Goal: Task Accomplishment & Management: Use online tool/utility

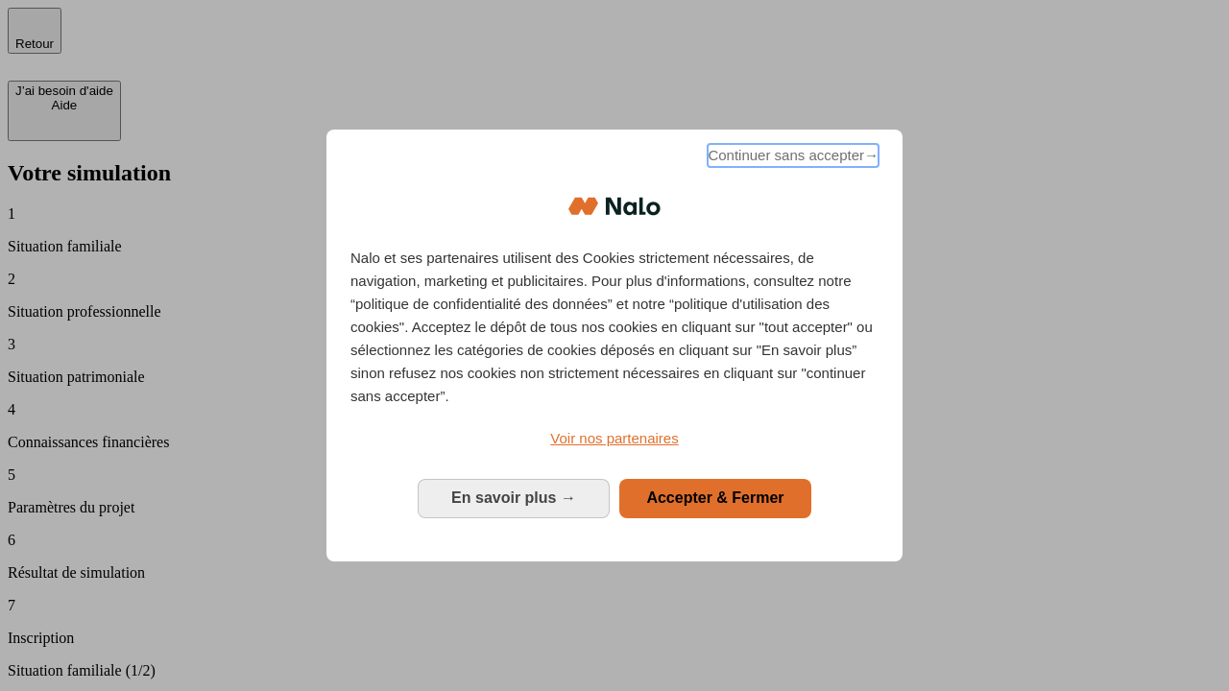
click at [791, 158] on span "Continuer sans accepter →" at bounding box center [793, 155] width 171 height 23
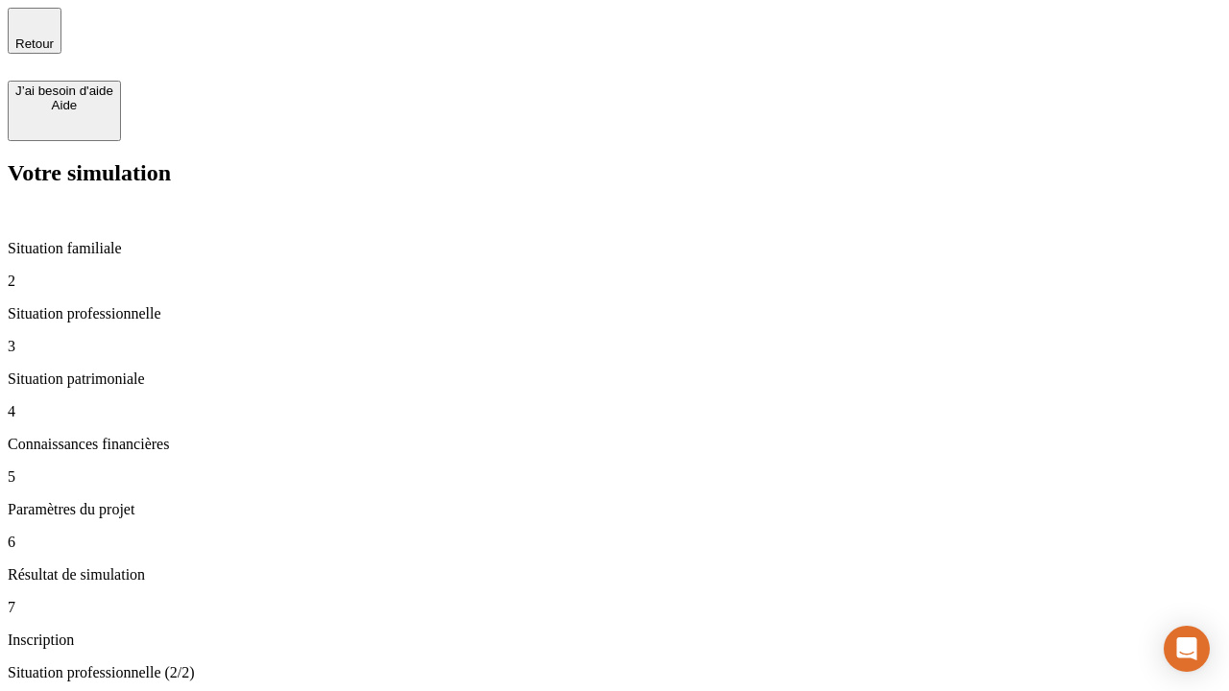
type input "30 000"
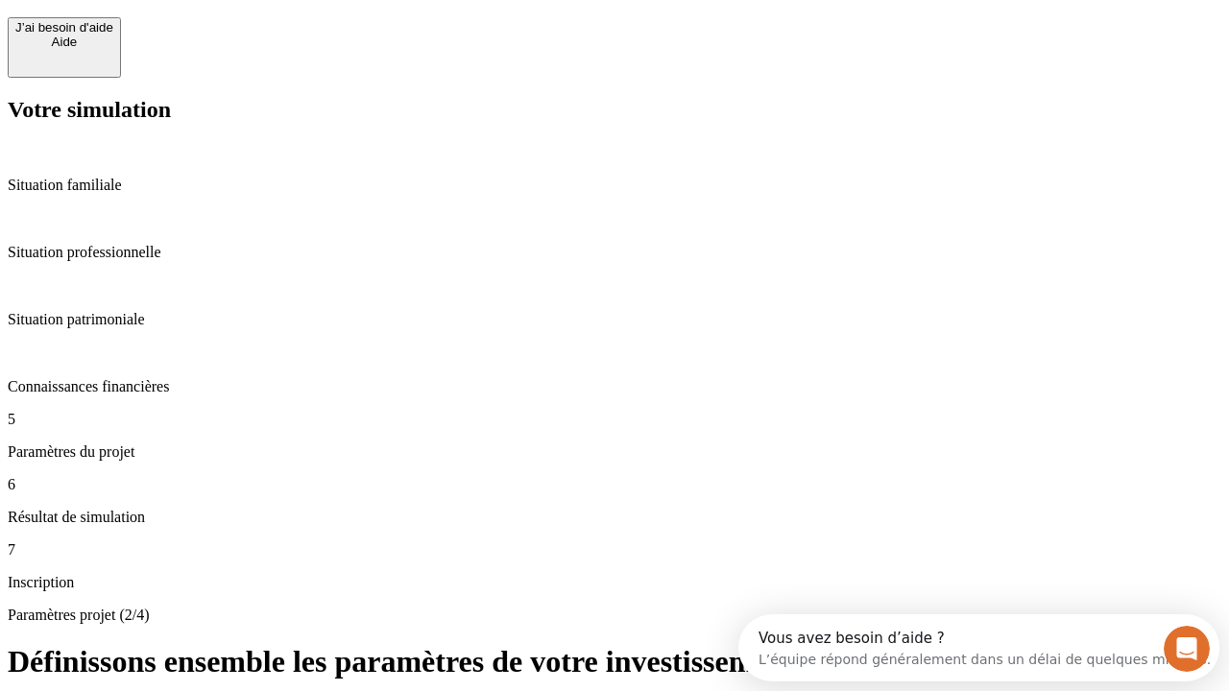
scroll to position [36, 0]
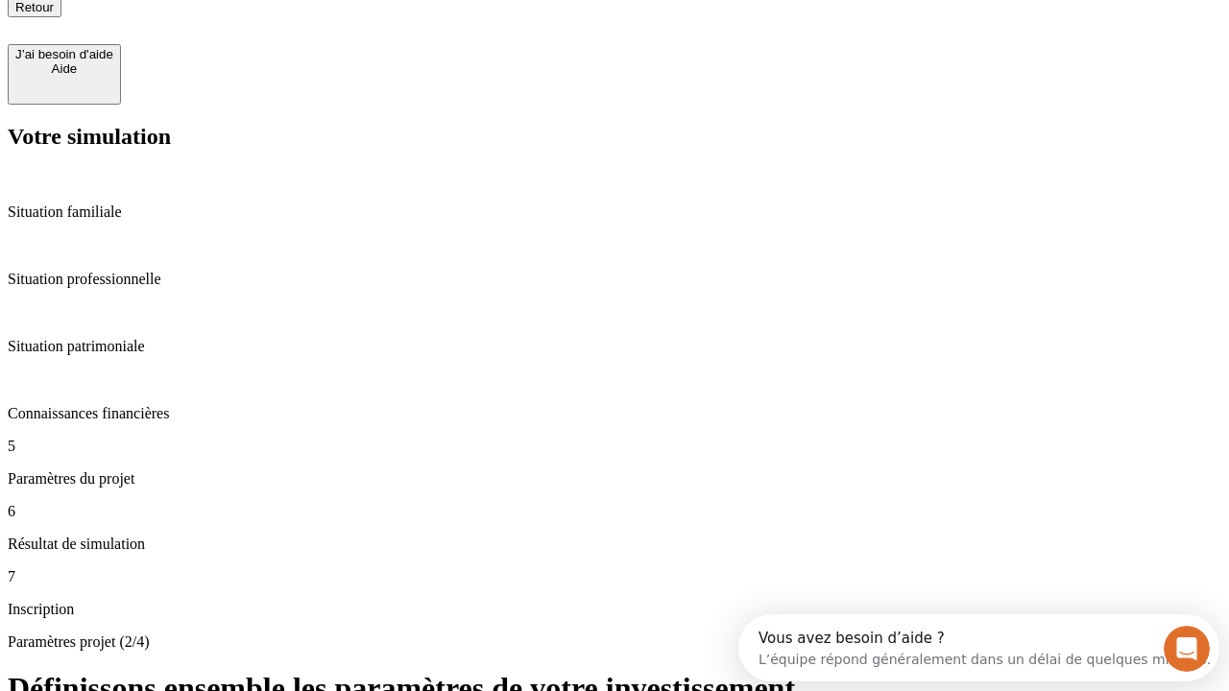
type input "25"
type input "1 000"
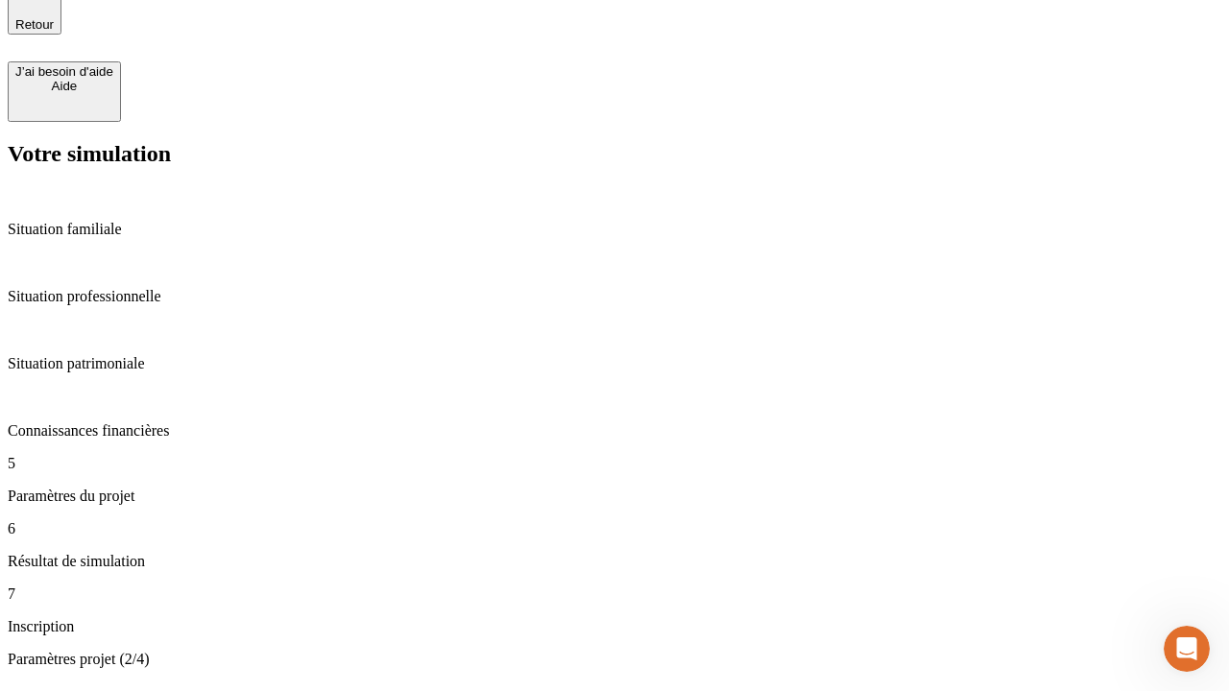
type input "640"
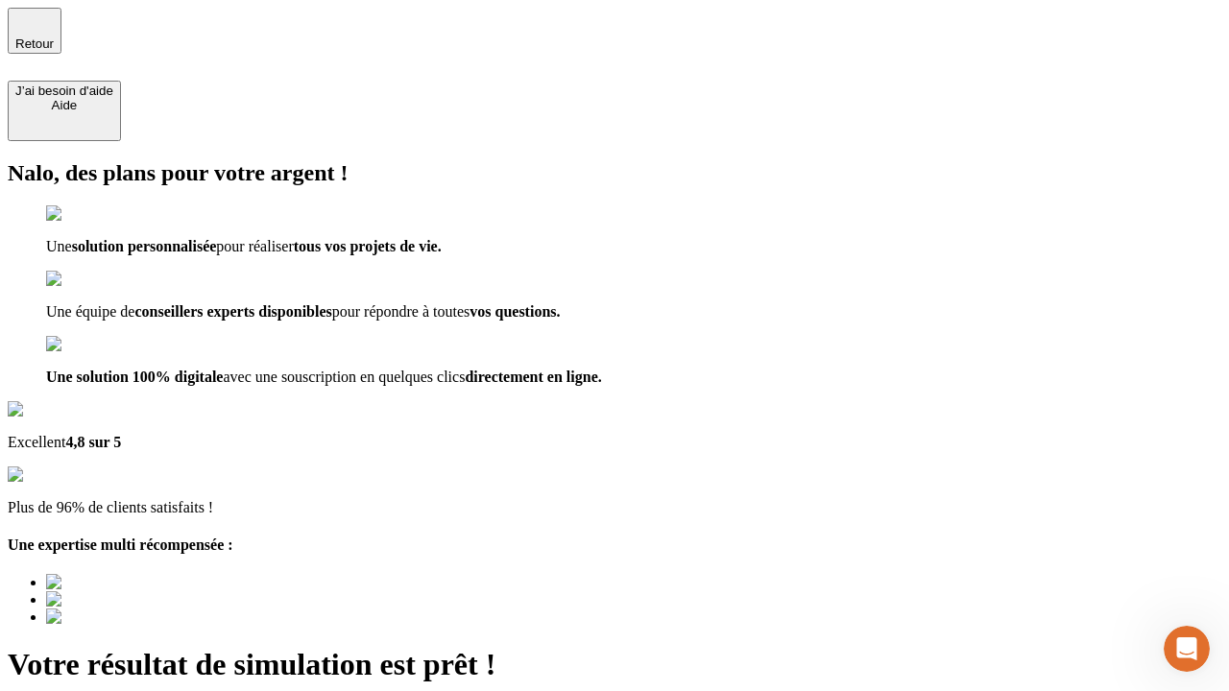
type input "[EMAIL_ADDRESS][PERSON_NAME][DOMAIN_NAME]"
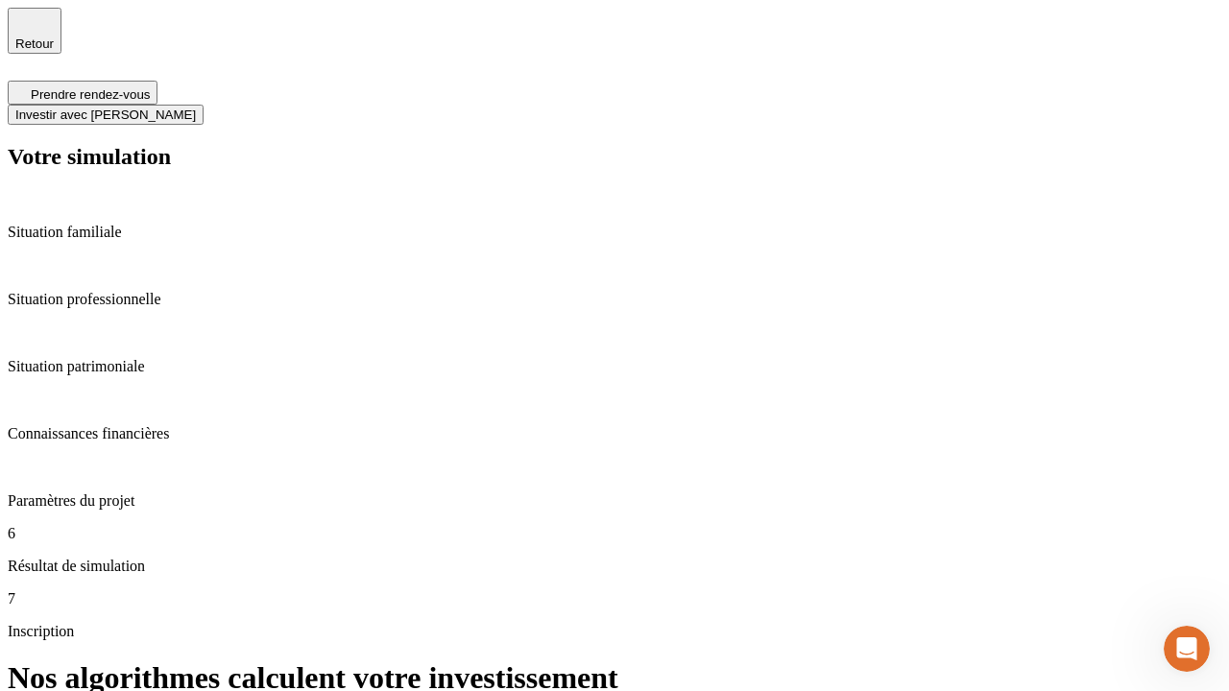
click at [196, 108] on span "Investir avec [PERSON_NAME]" at bounding box center [105, 115] width 181 height 14
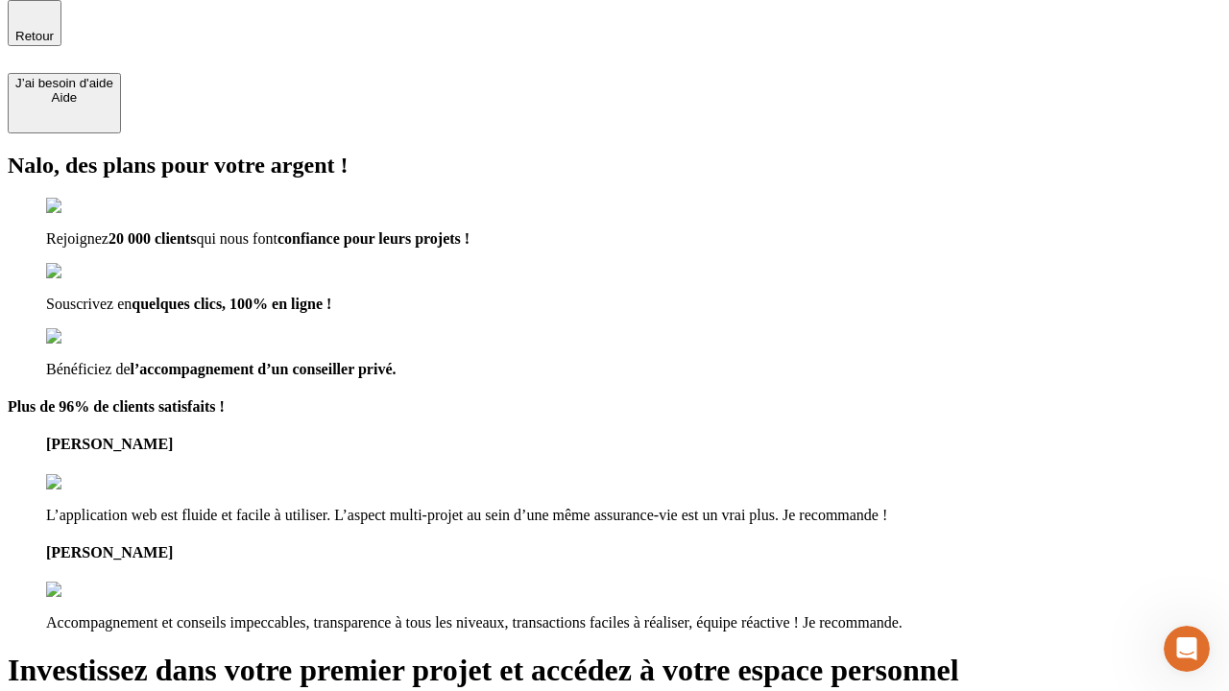
scroll to position [6, 0]
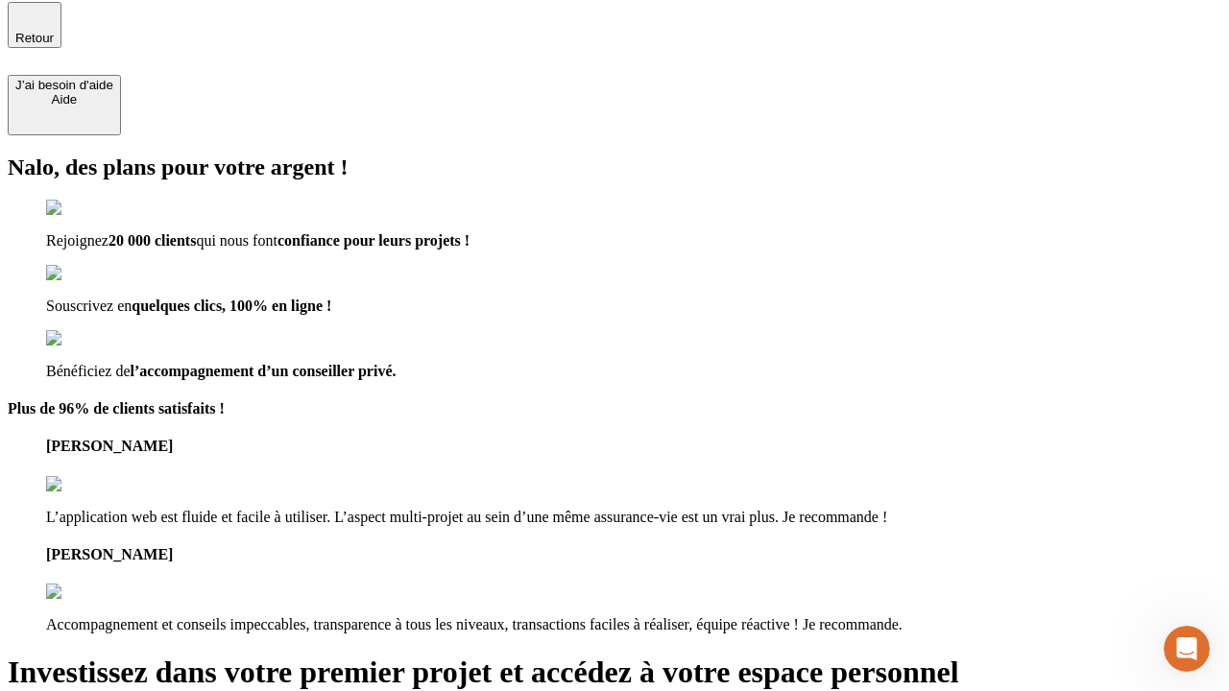
type input "[PERSON_NAME][EMAIL_ADDRESS][DOMAIN_NAME]"
